Goal: Task Accomplishment & Management: Use online tool/utility

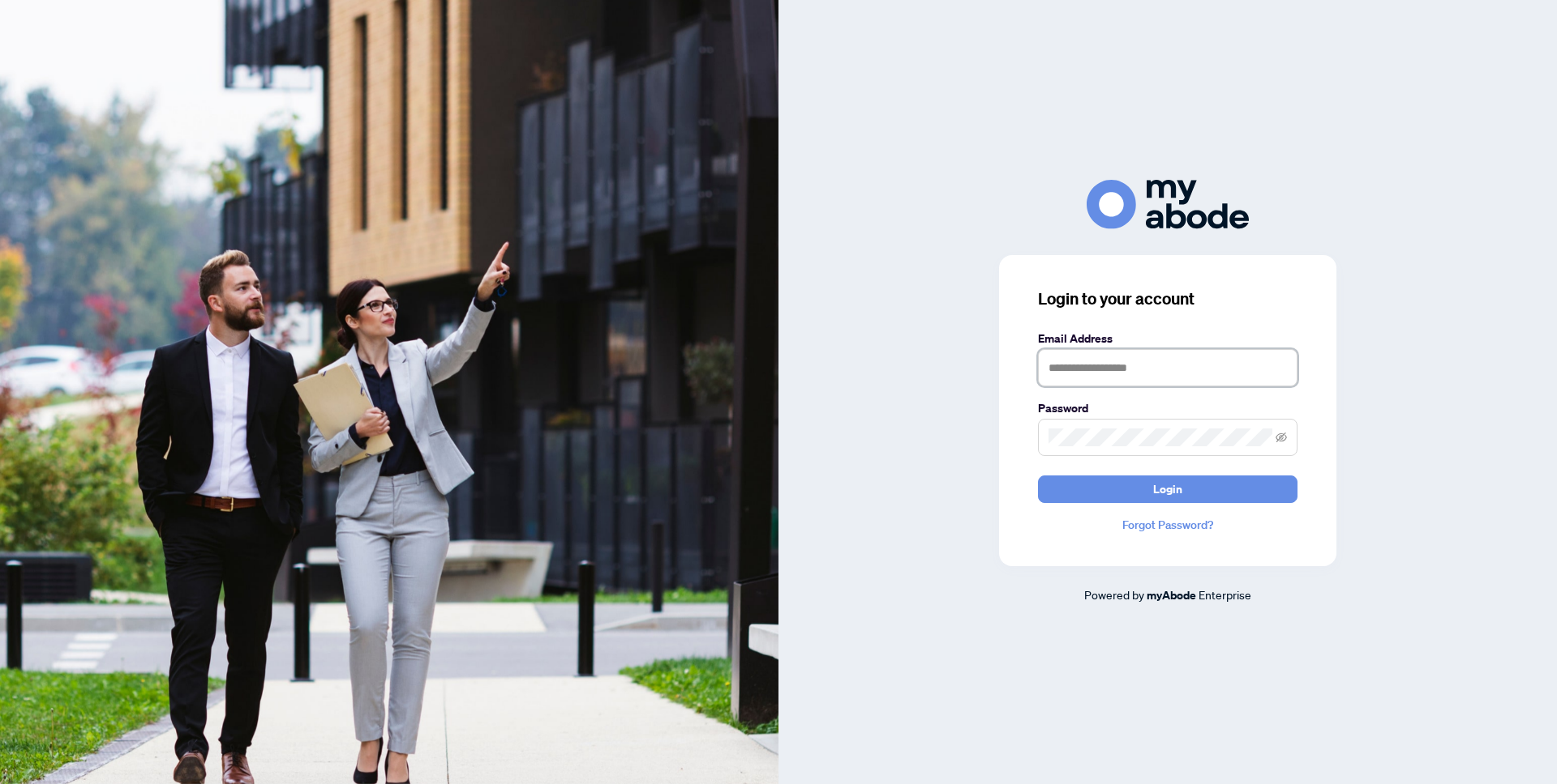
click at [1172, 371] on input "text" at bounding box center [1167, 368] width 260 height 38
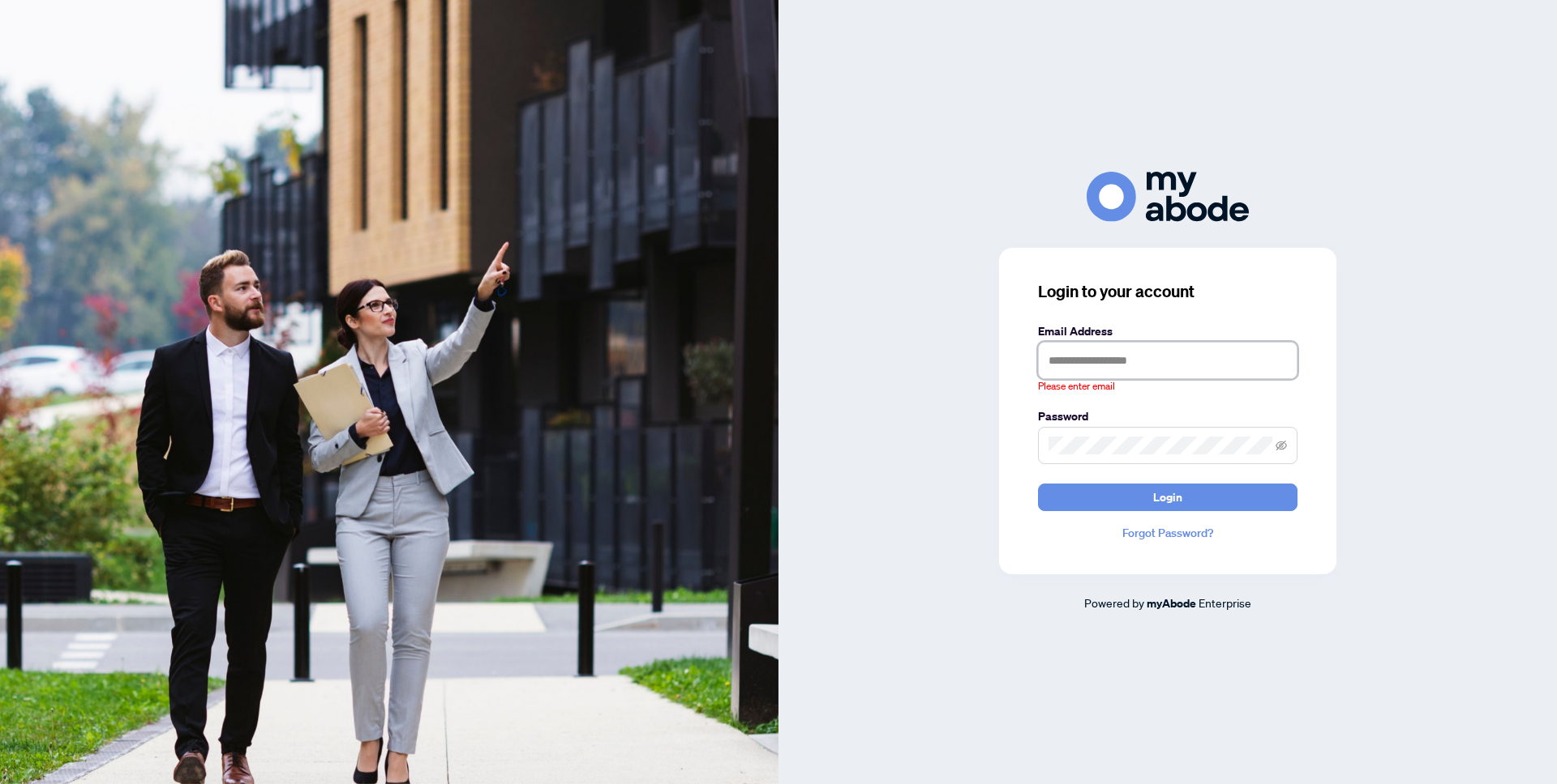
type input "**********"
click at [1037, 484] on button "Login" at bounding box center [1167, 497] width 260 height 28
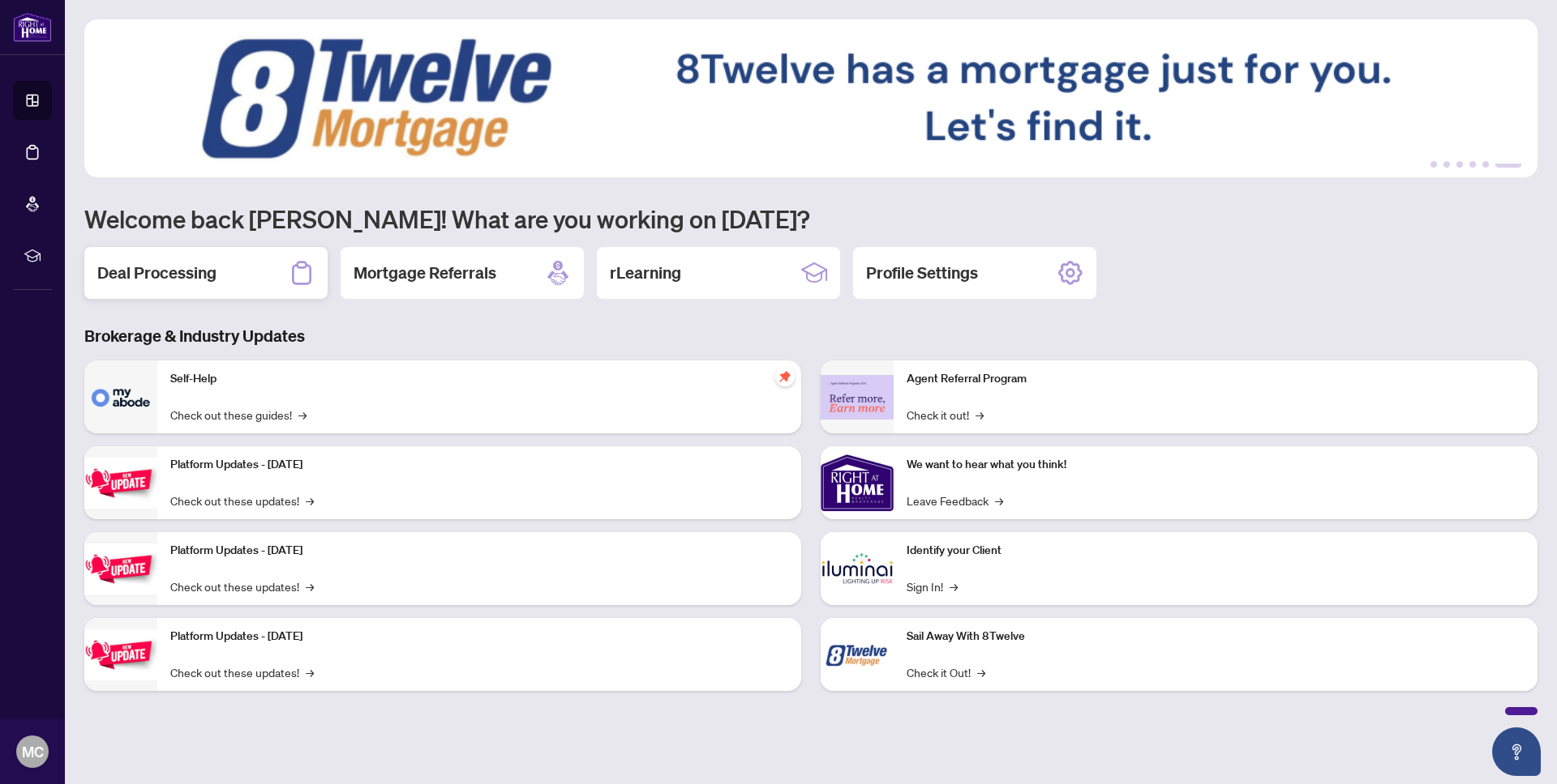
click at [238, 269] on div "Deal Processing" at bounding box center [206, 273] width 243 height 52
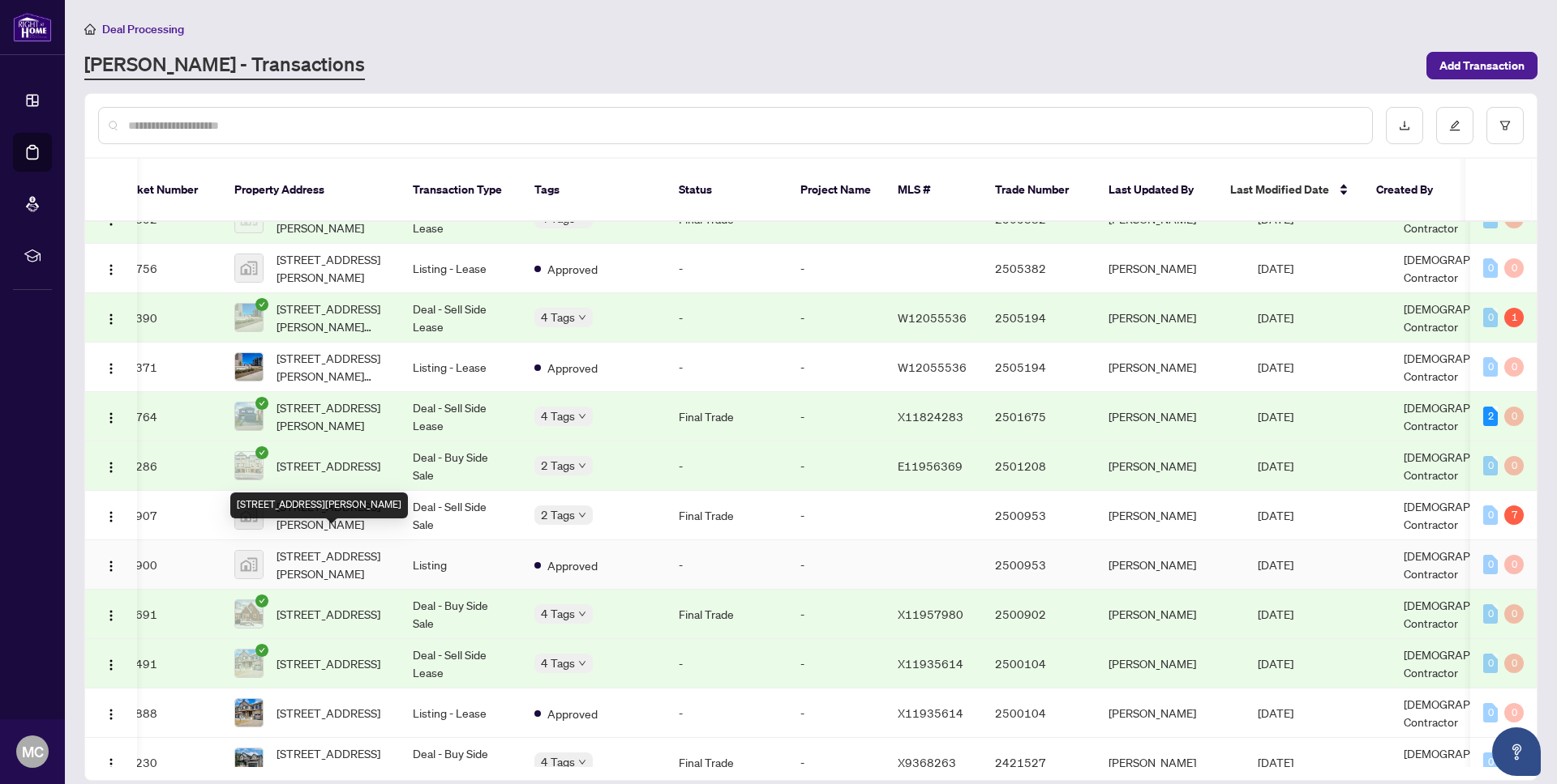
scroll to position [365, 29]
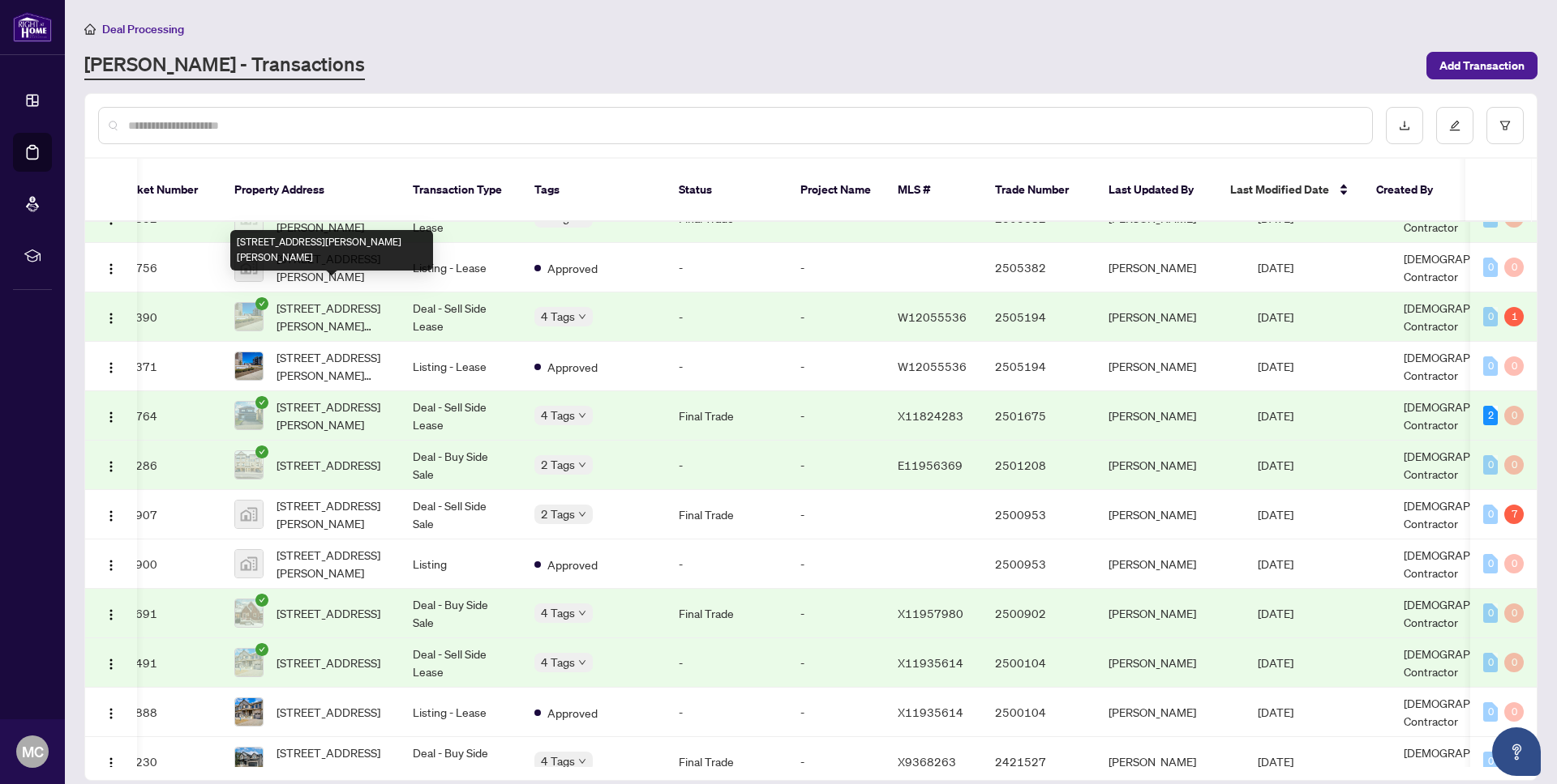
click at [346, 300] on span "[STREET_ADDRESS][PERSON_NAME][PERSON_NAME]" at bounding box center [331, 317] width 110 height 36
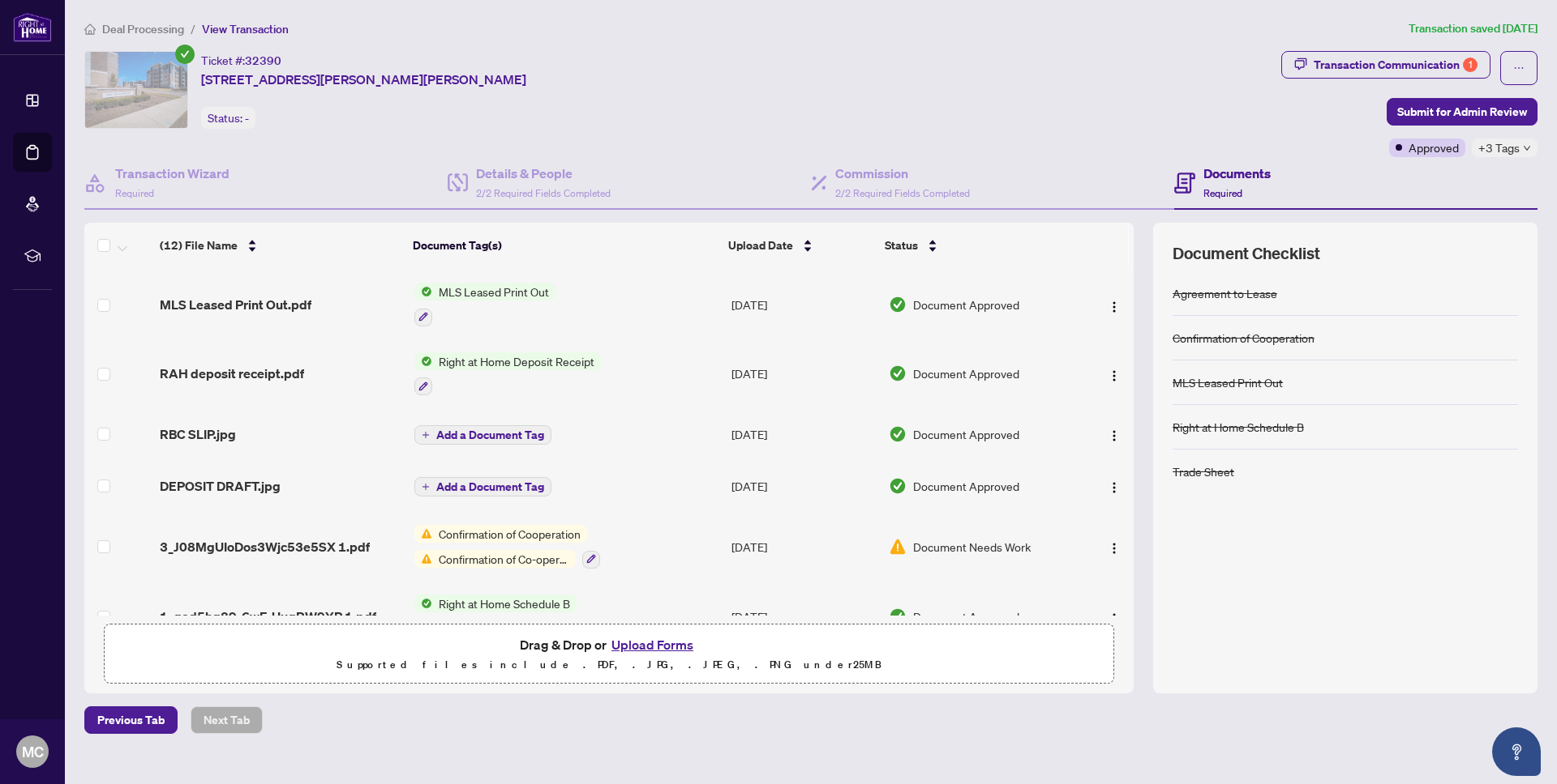
scroll to position [435, 0]
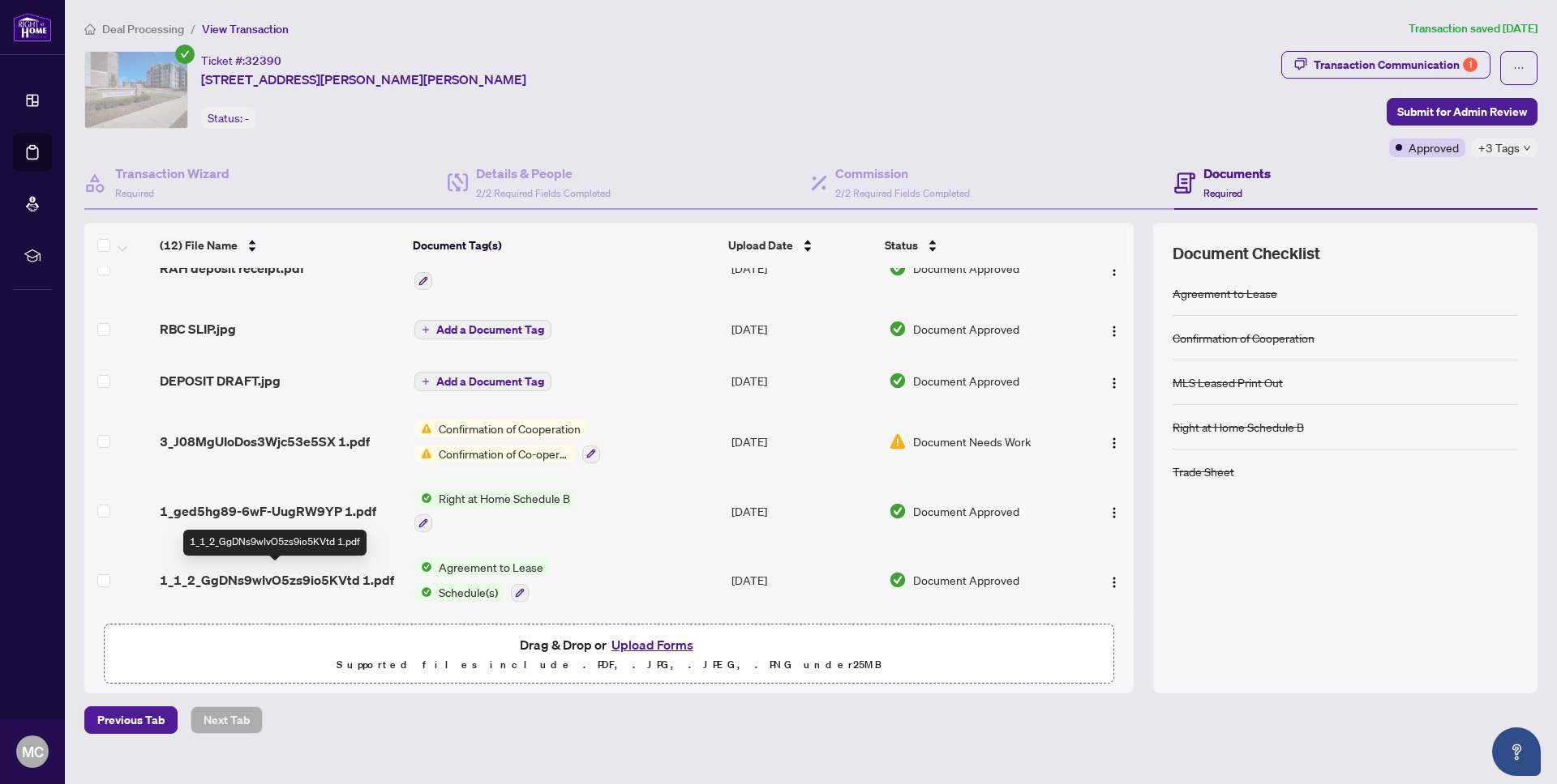
click at [290, 579] on span "1_1_2_GgDNs9wIvO5zs9io5KVtd 1.pdf" at bounding box center [276, 580] width 235 height 19
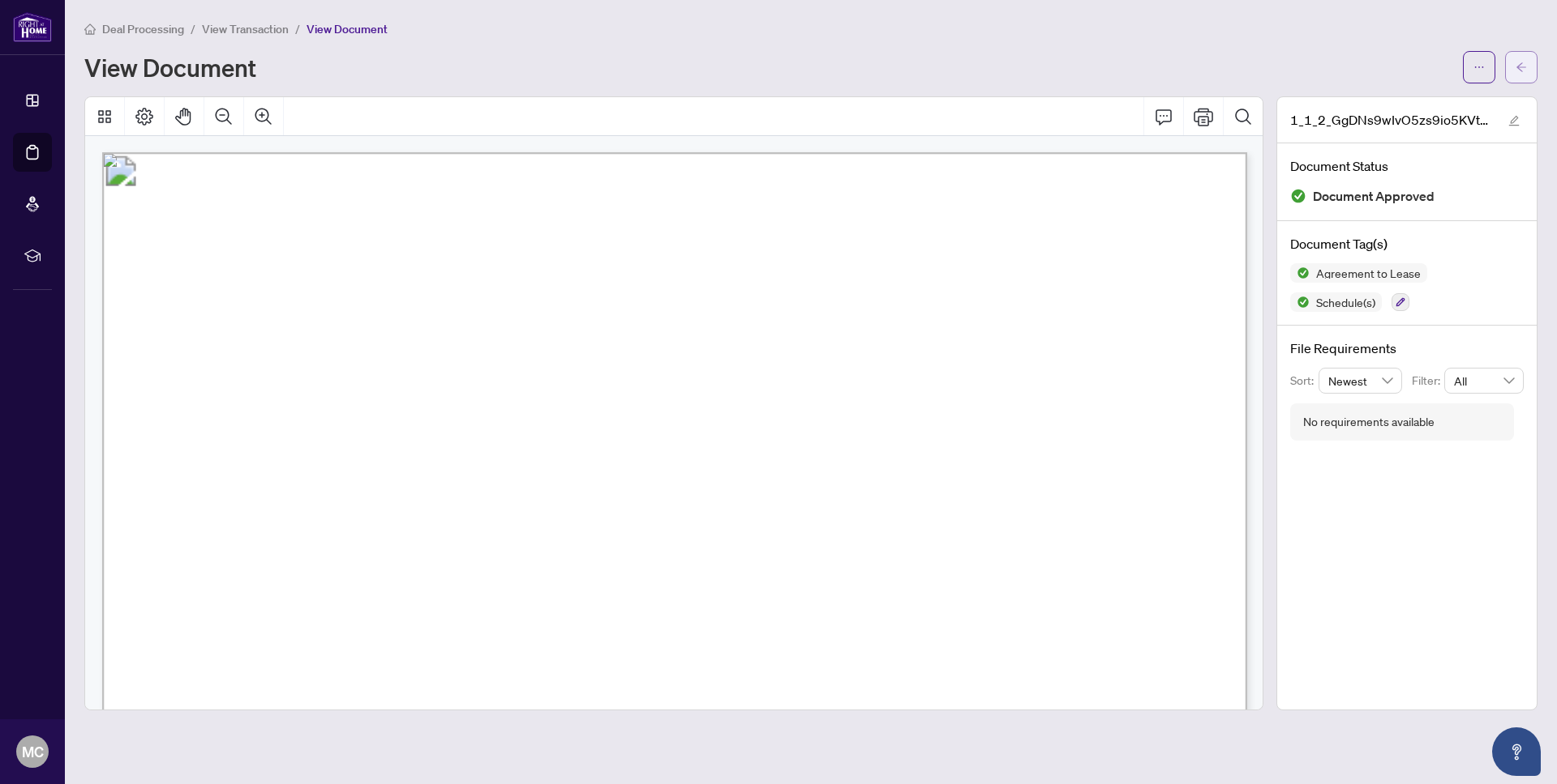
click at [1525, 70] on icon "arrow-left" at bounding box center [1521, 68] width 12 height 12
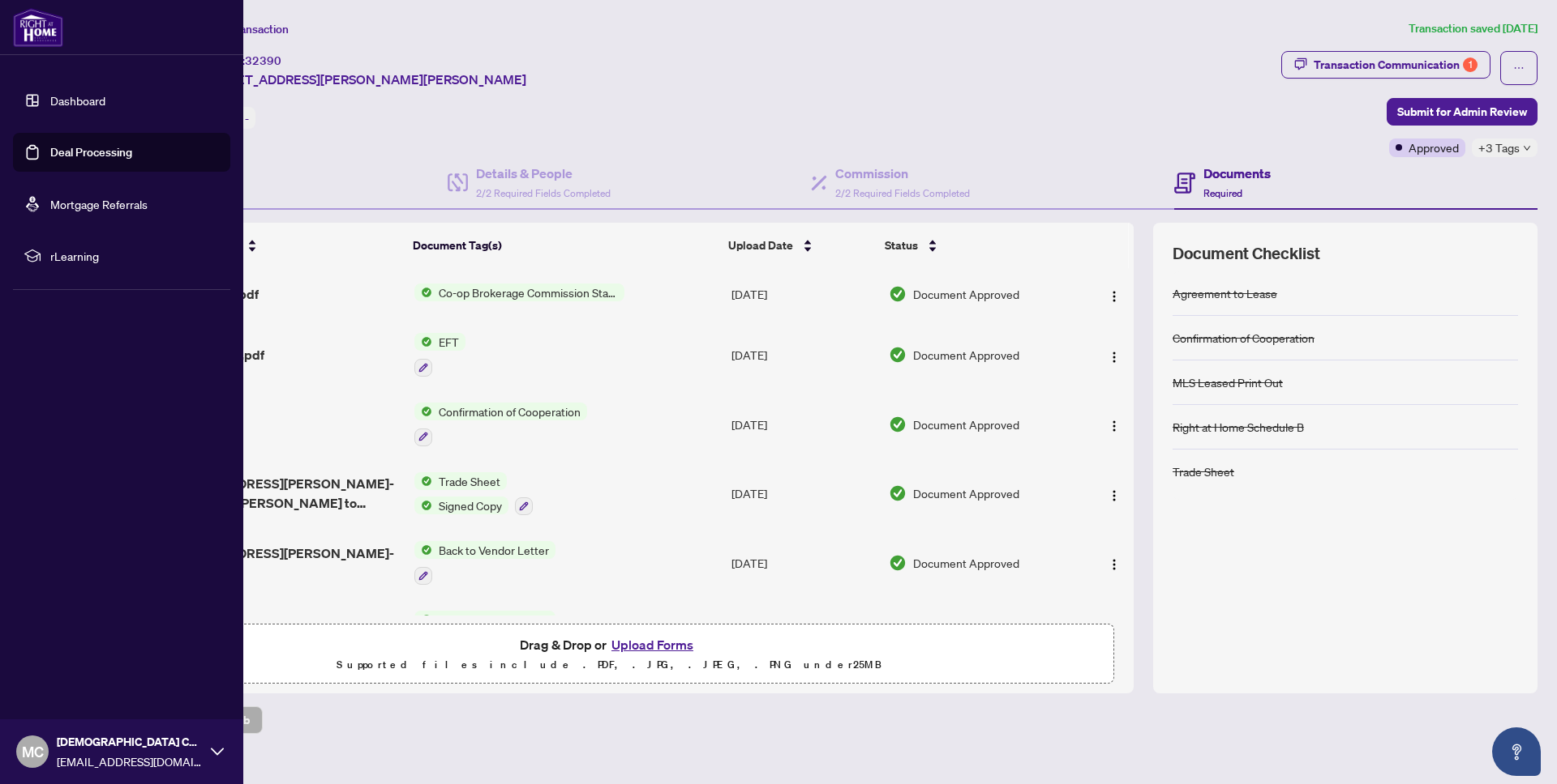
click at [24, 22] on img at bounding box center [38, 27] width 50 height 39
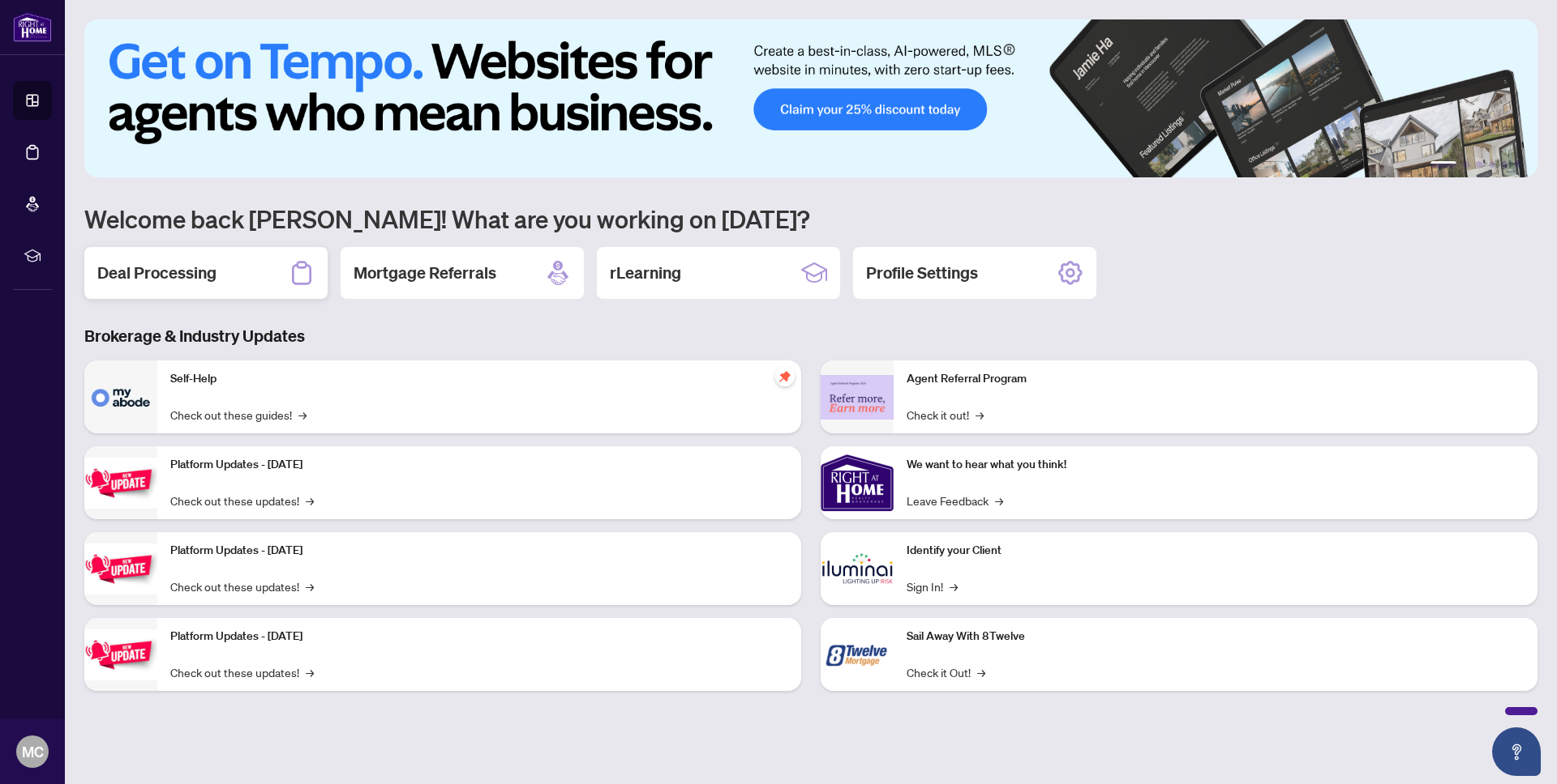
click at [169, 275] on h2 "Deal Processing" at bounding box center [156, 273] width 119 height 23
